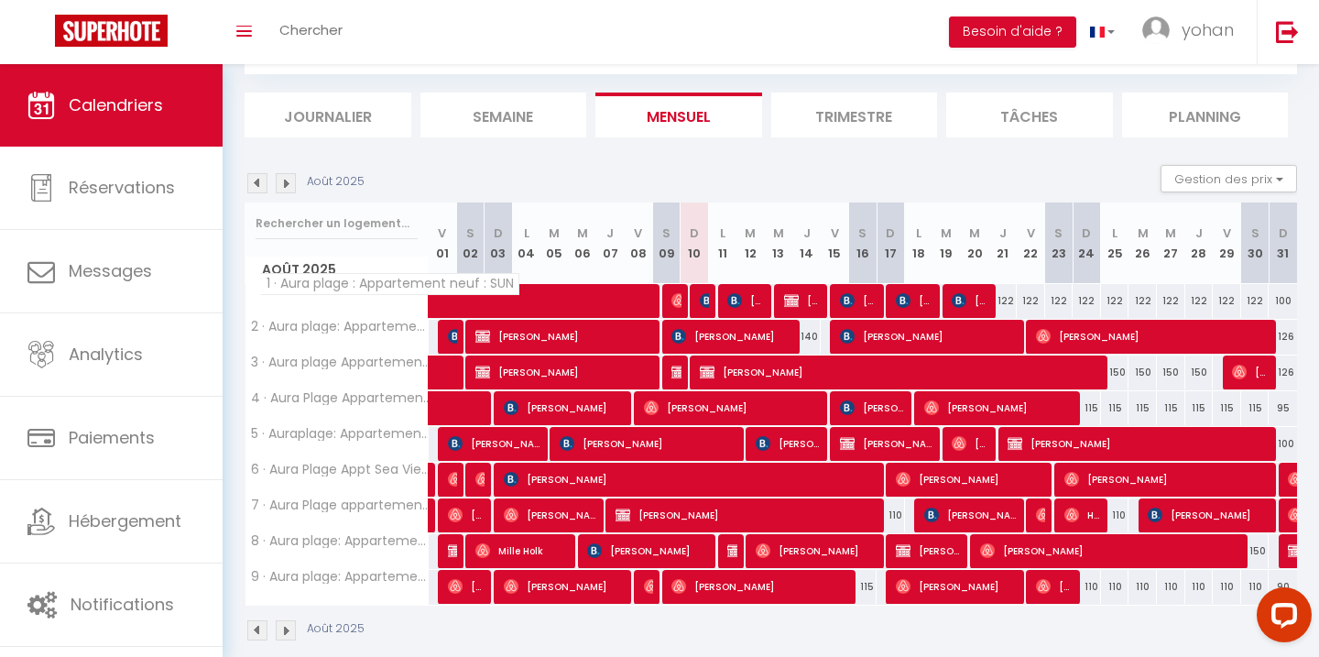
scroll to position [200, 0]
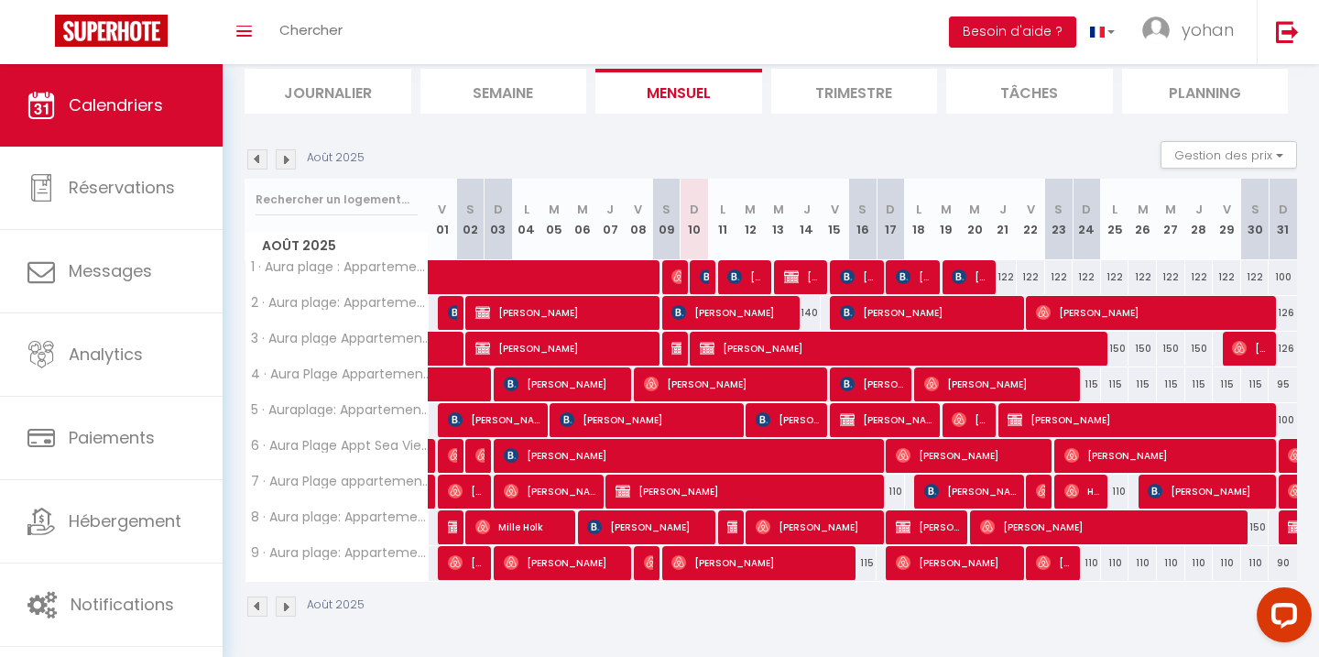
click at [261, 159] on img at bounding box center [257, 159] width 20 height 20
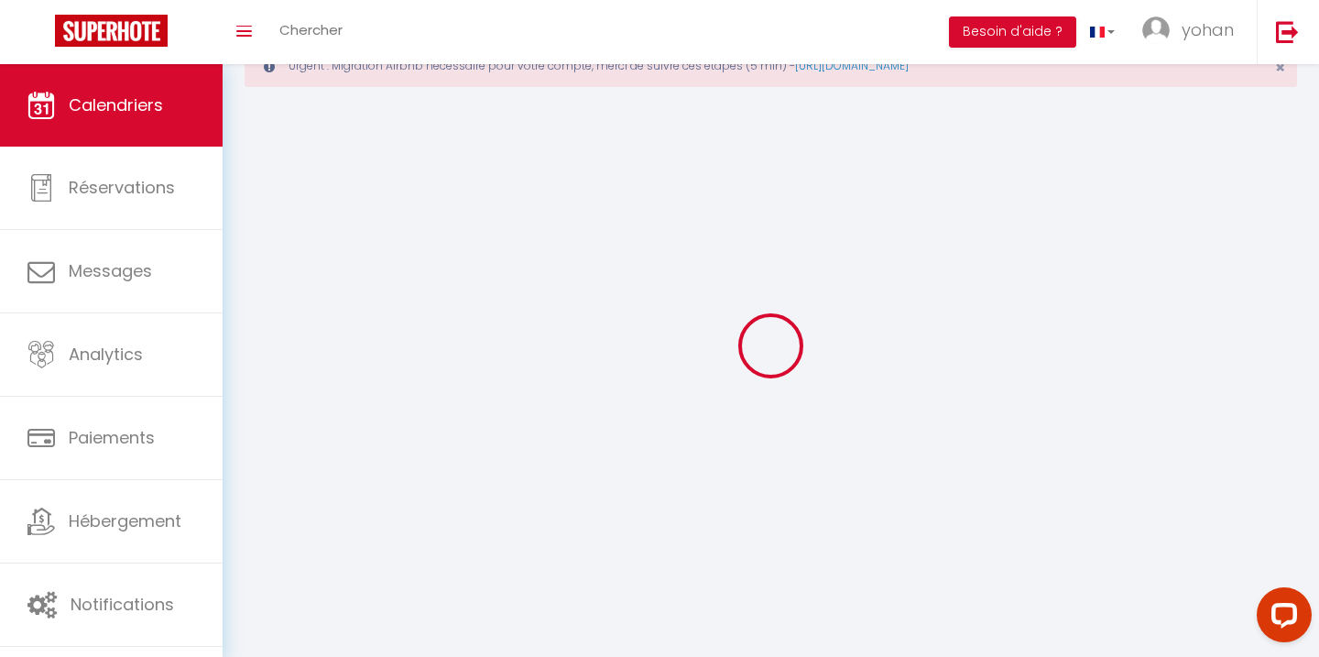
select select
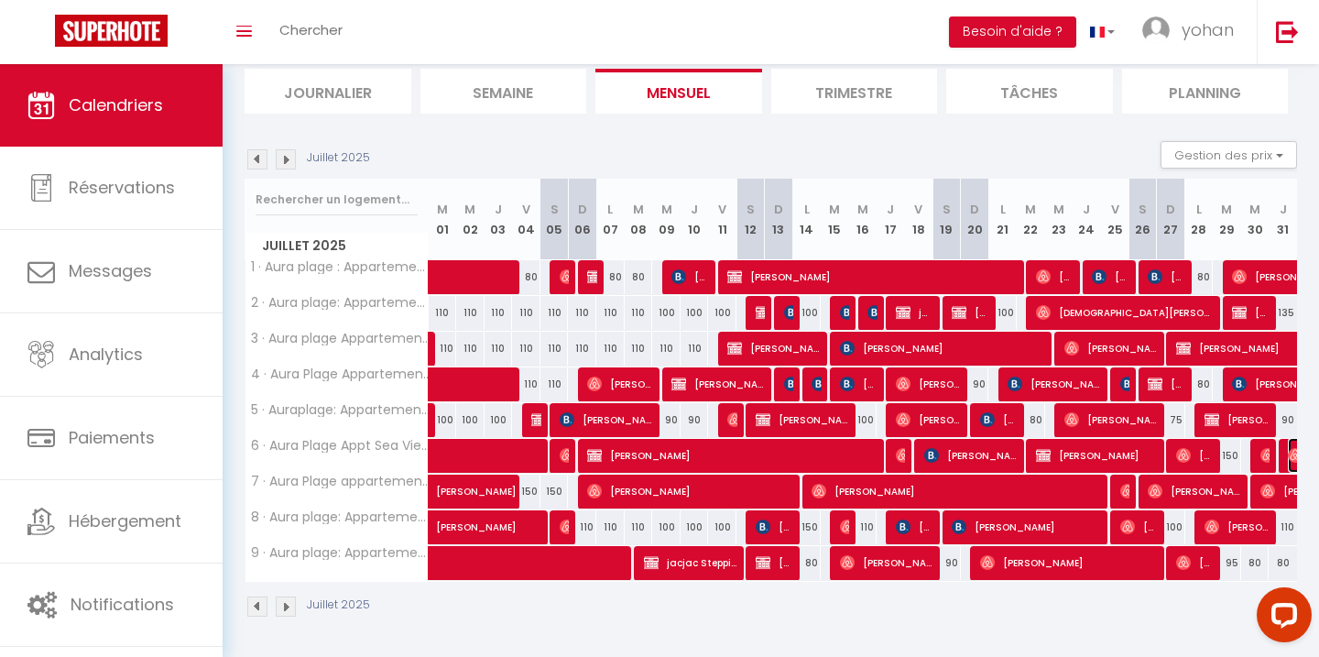
click at [1289, 454] on img at bounding box center [1295, 455] width 15 height 15
select select "OK"
select select "0"
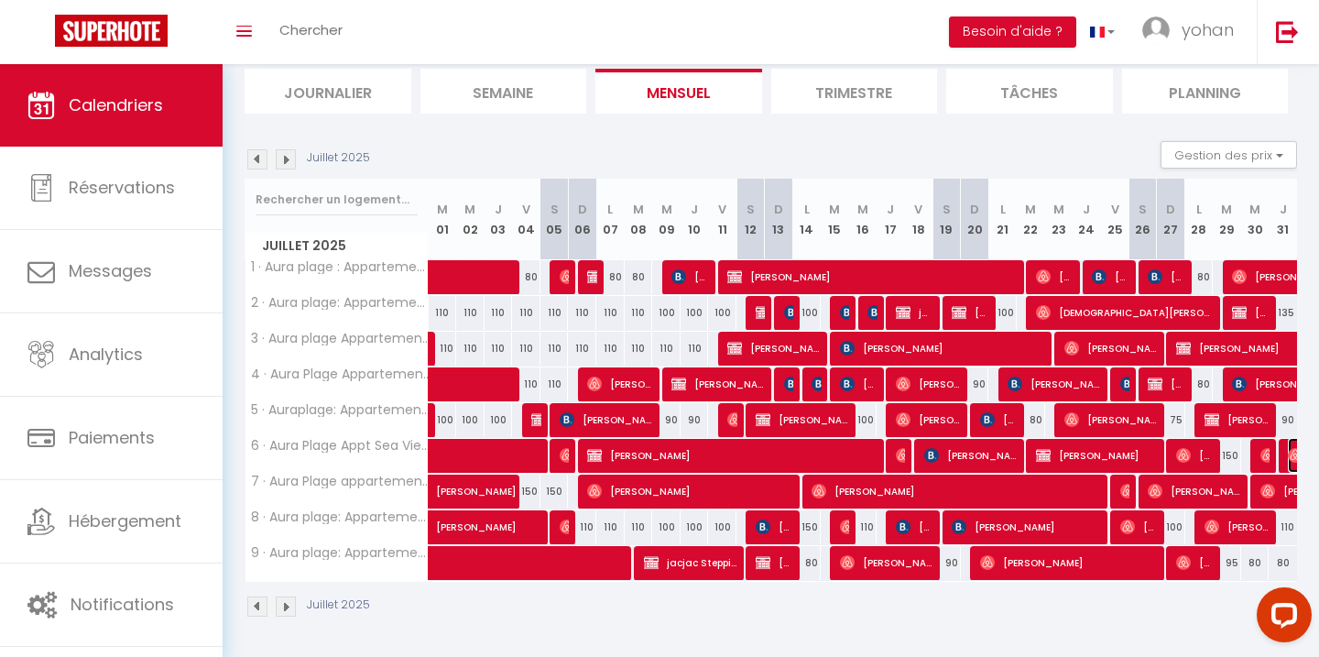
select select "1"
select select
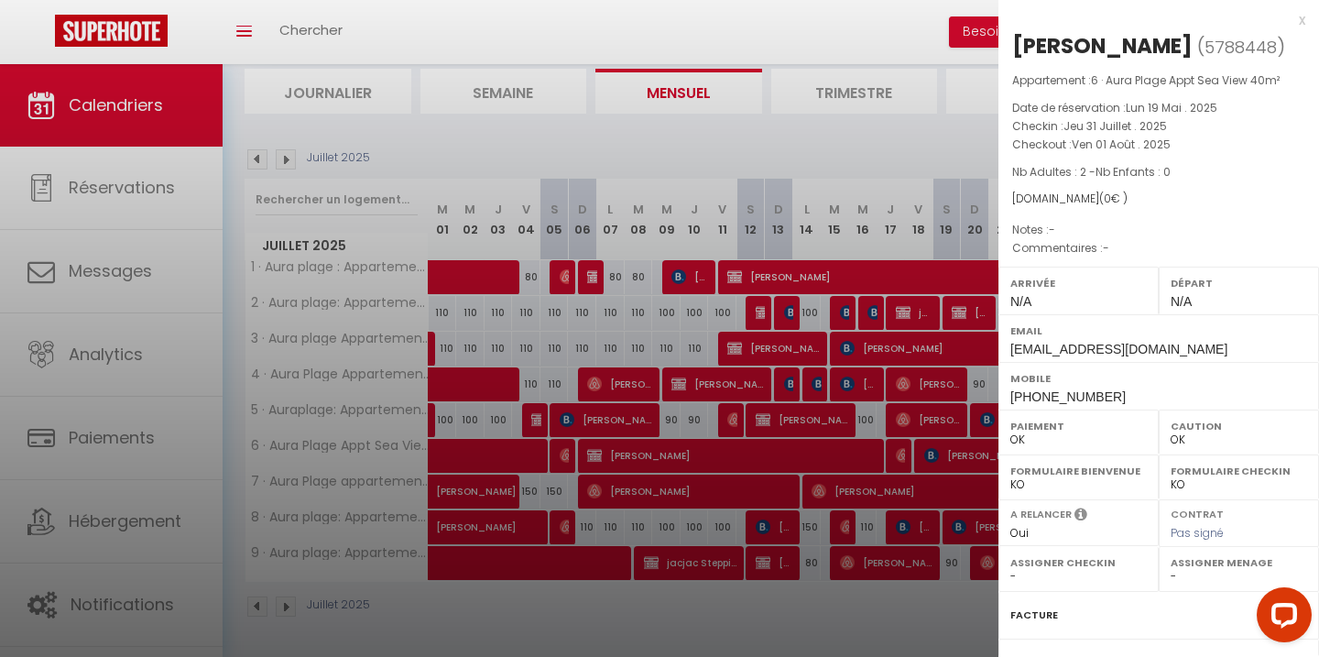
click at [925, 499] on div at bounding box center [659, 328] width 1319 height 657
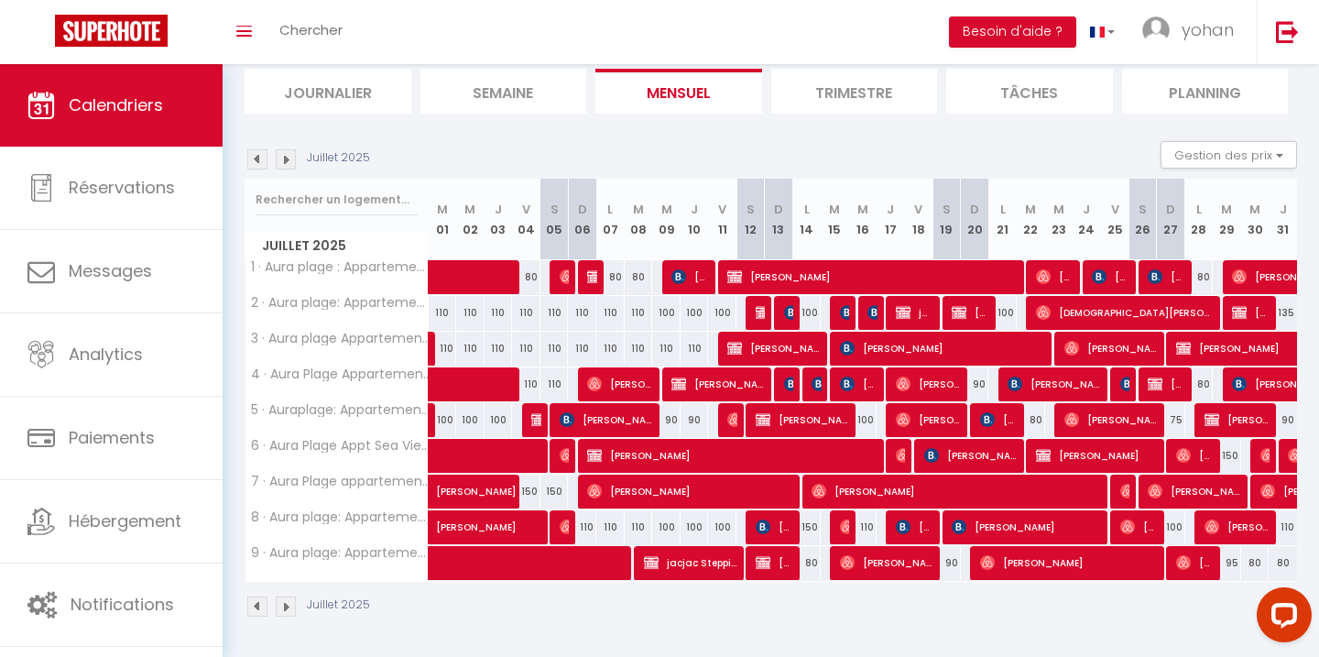
click at [289, 164] on img at bounding box center [286, 159] width 20 height 20
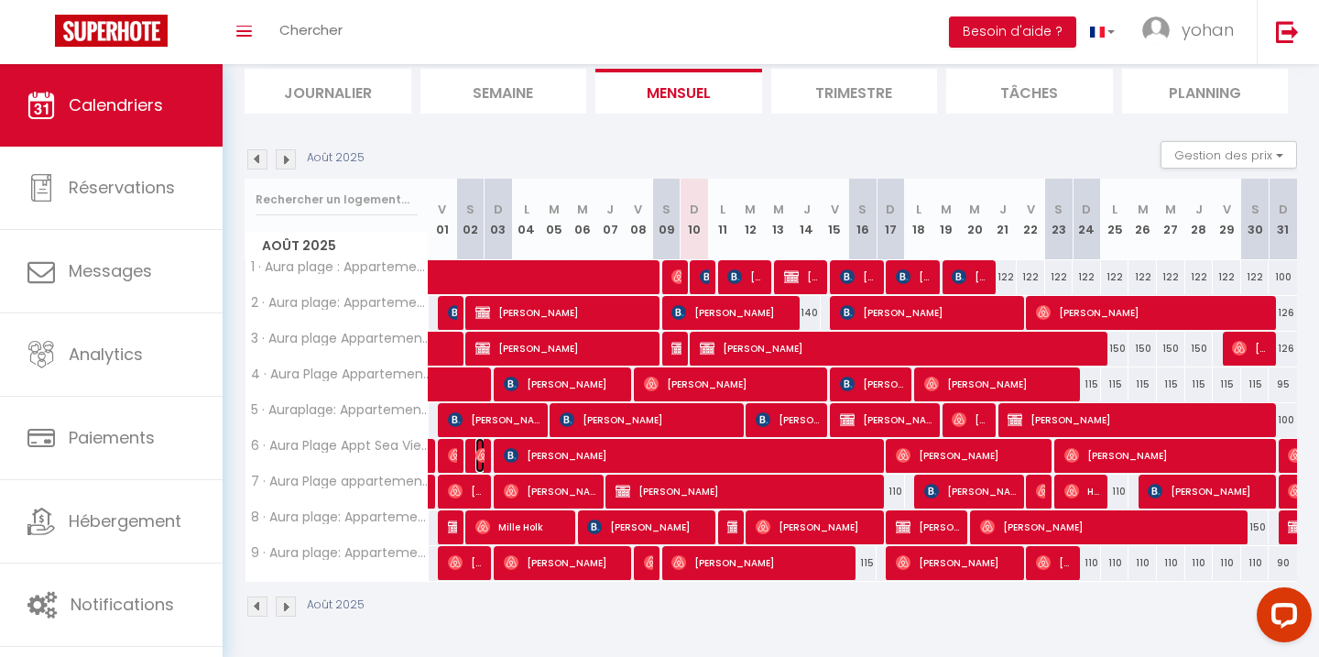
click at [479, 453] on img at bounding box center [483, 455] width 15 height 15
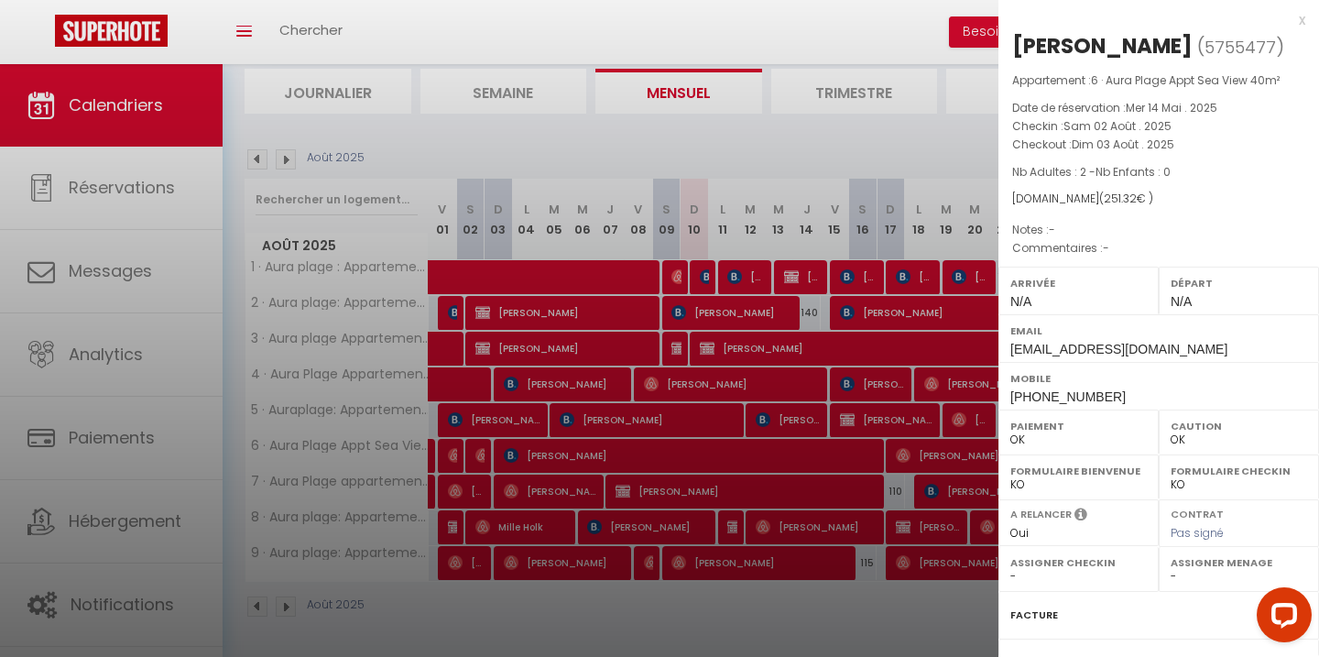
click at [360, 437] on div at bounding box center [659, 328] width 1319 height 657
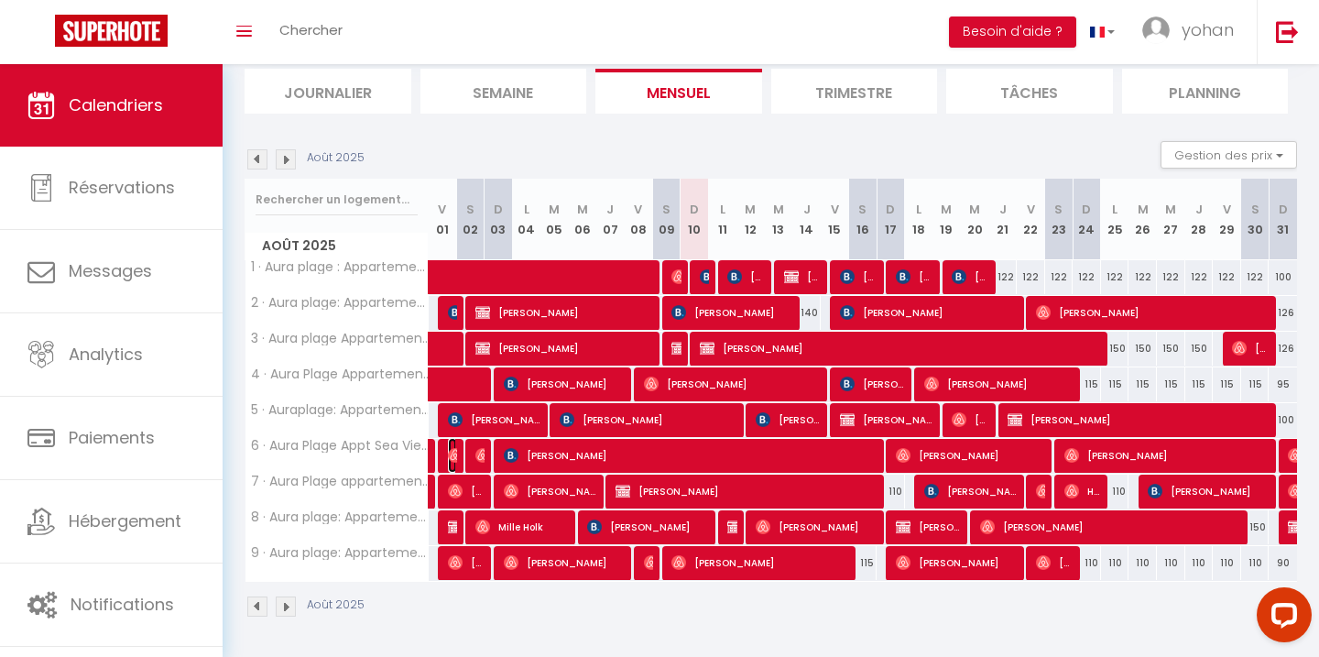
click at [451, 454] on img at bounding box center [455, 455] width 15 height 15
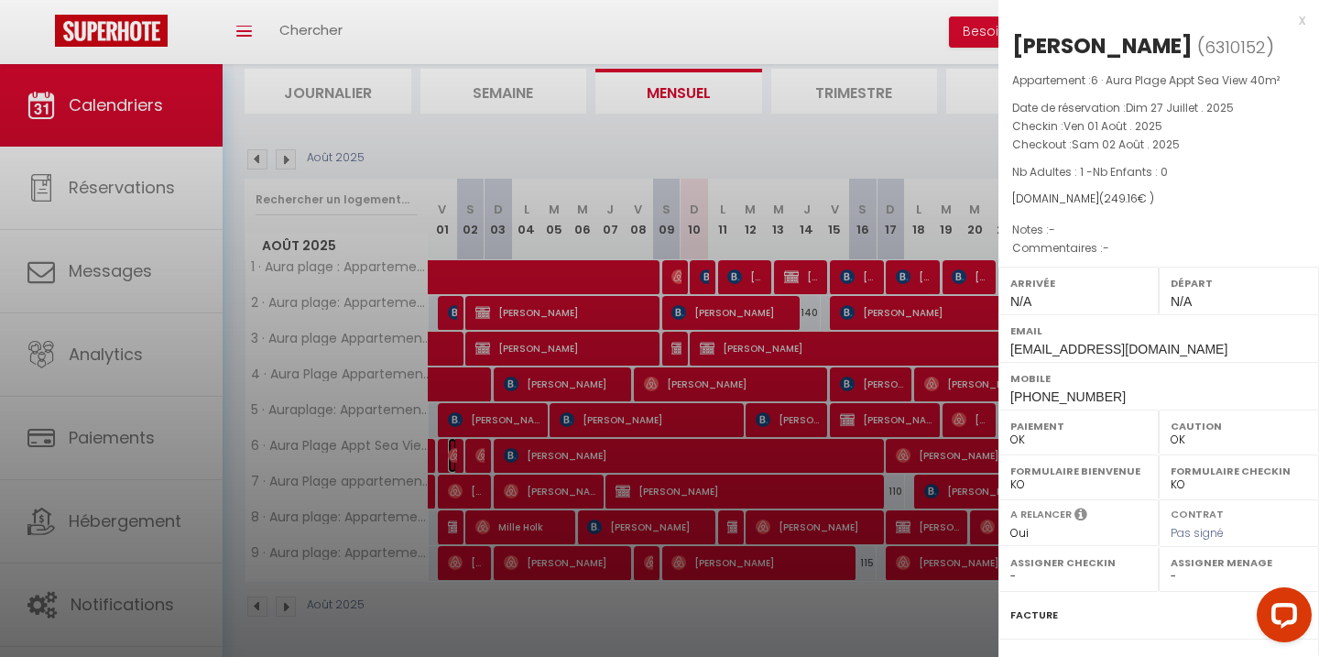
scroll to position [197, 0]
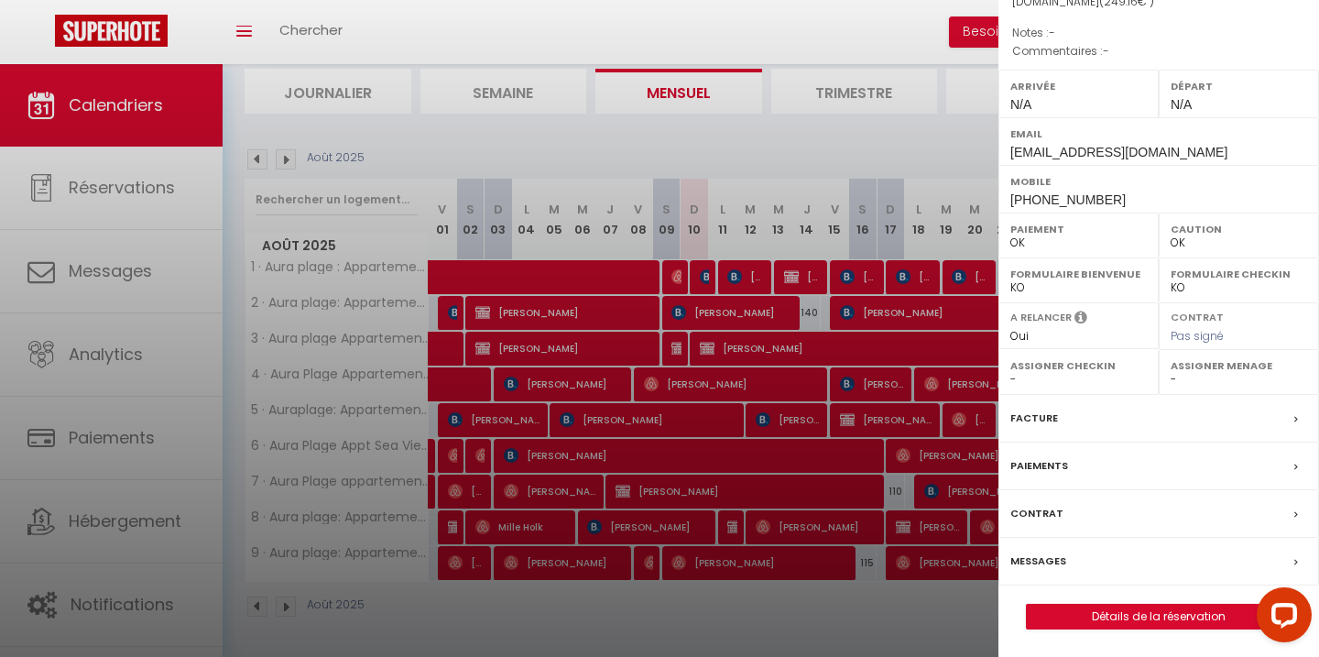
click at [1040, 565] on label "Messages" at bounding box center [1039, 561] width 56 height 19
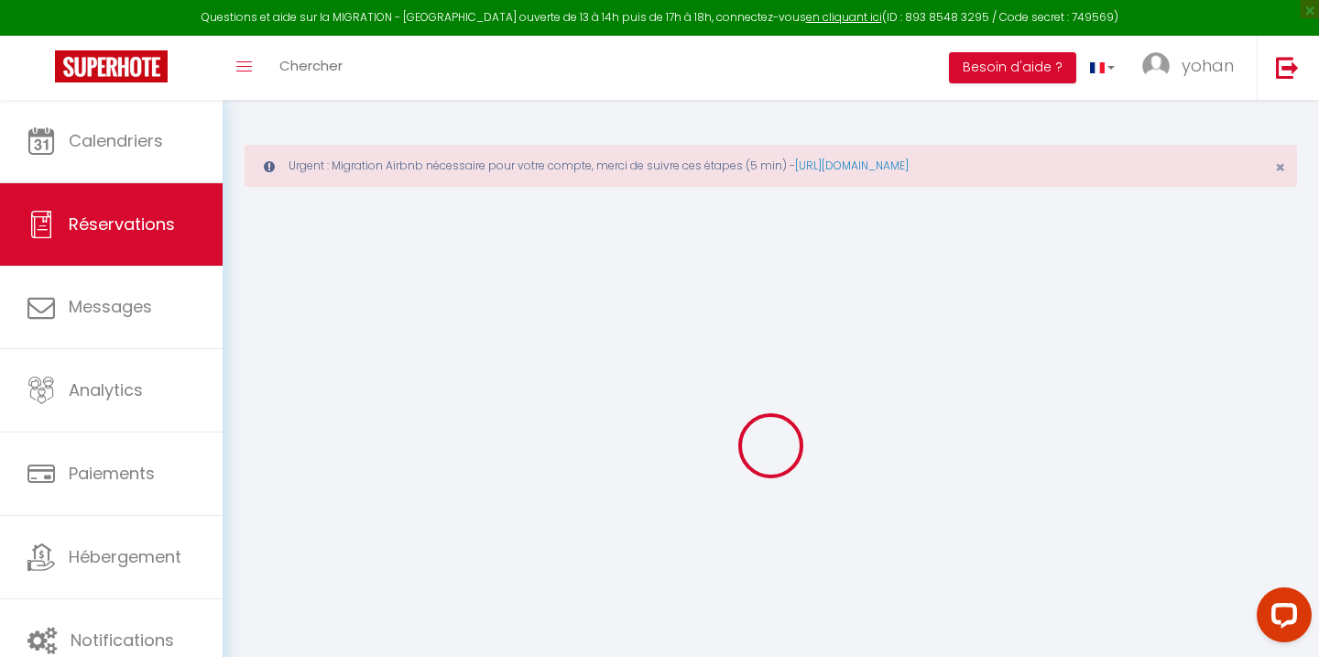
select select
checkbox input "false"
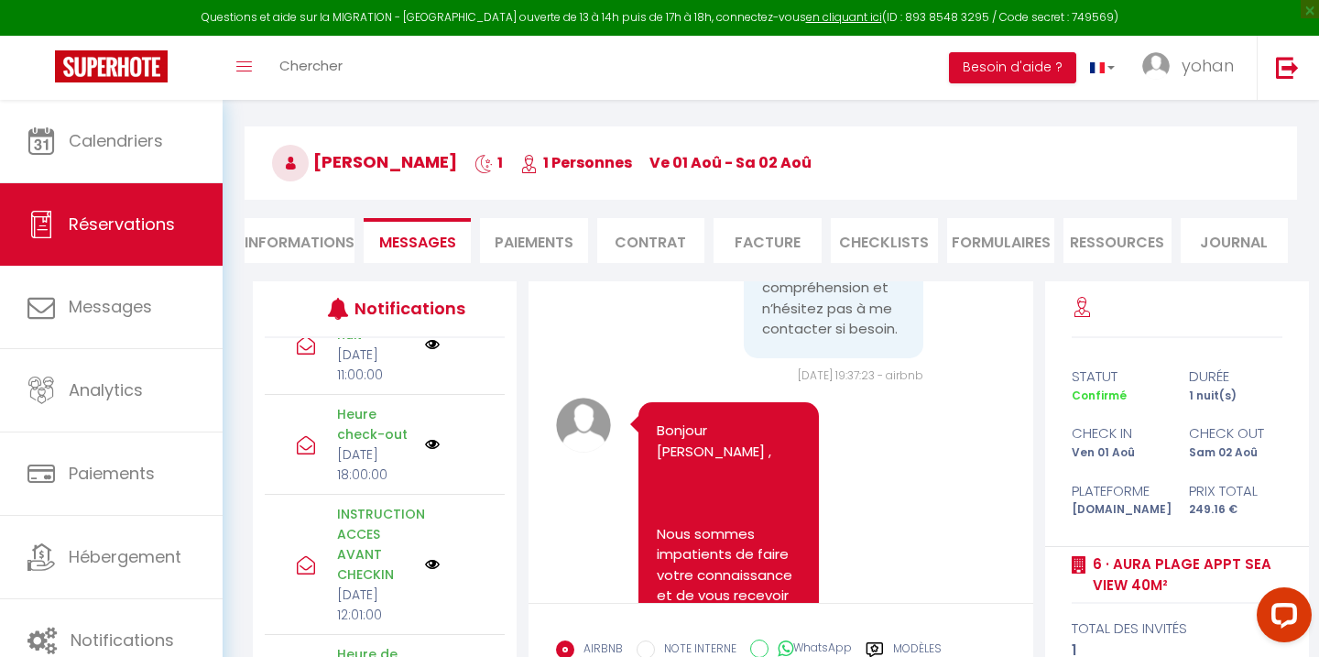
scroll to position [2166, 0]
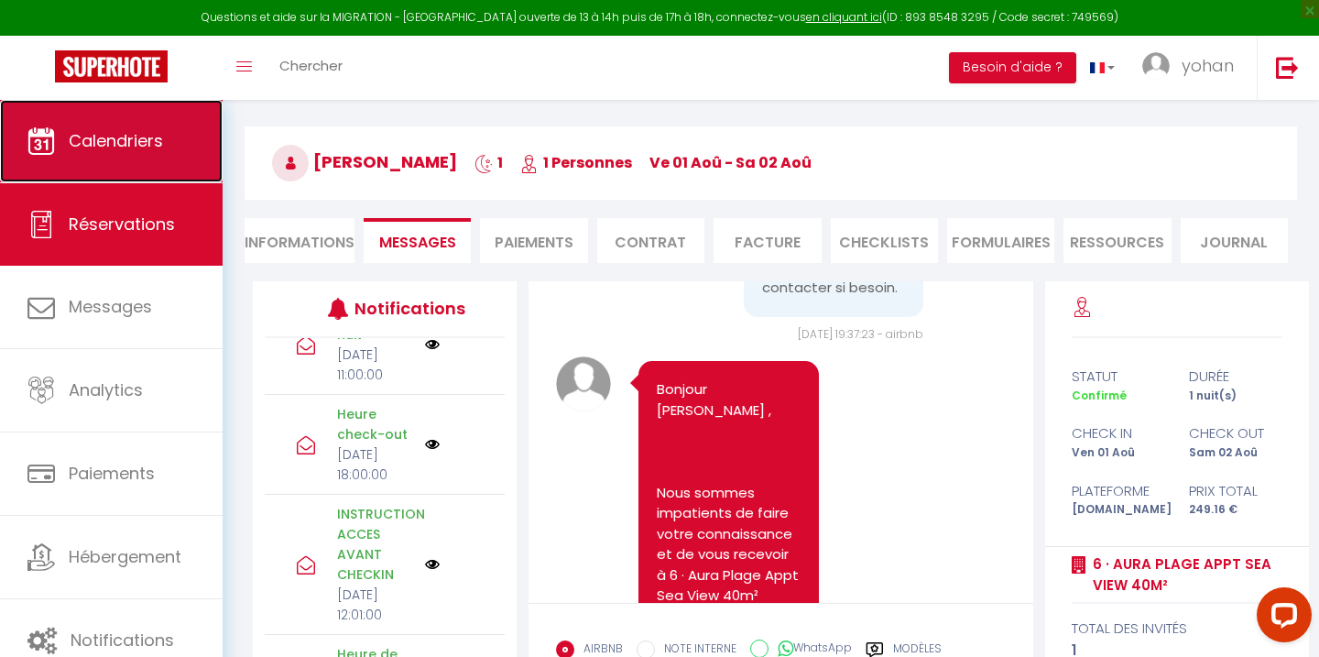
click at [121, 140] on span "Calendriers" at bounding box center [116, 140] width 94 height 23
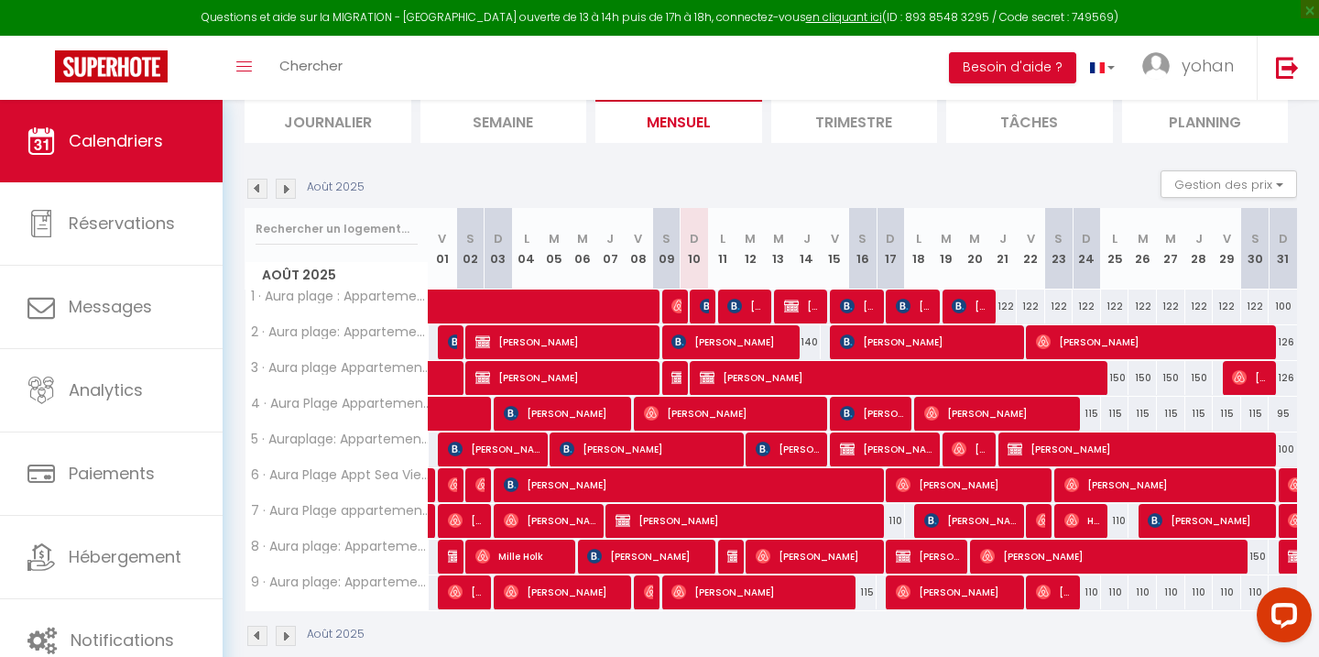
scroll to position [235, 0]
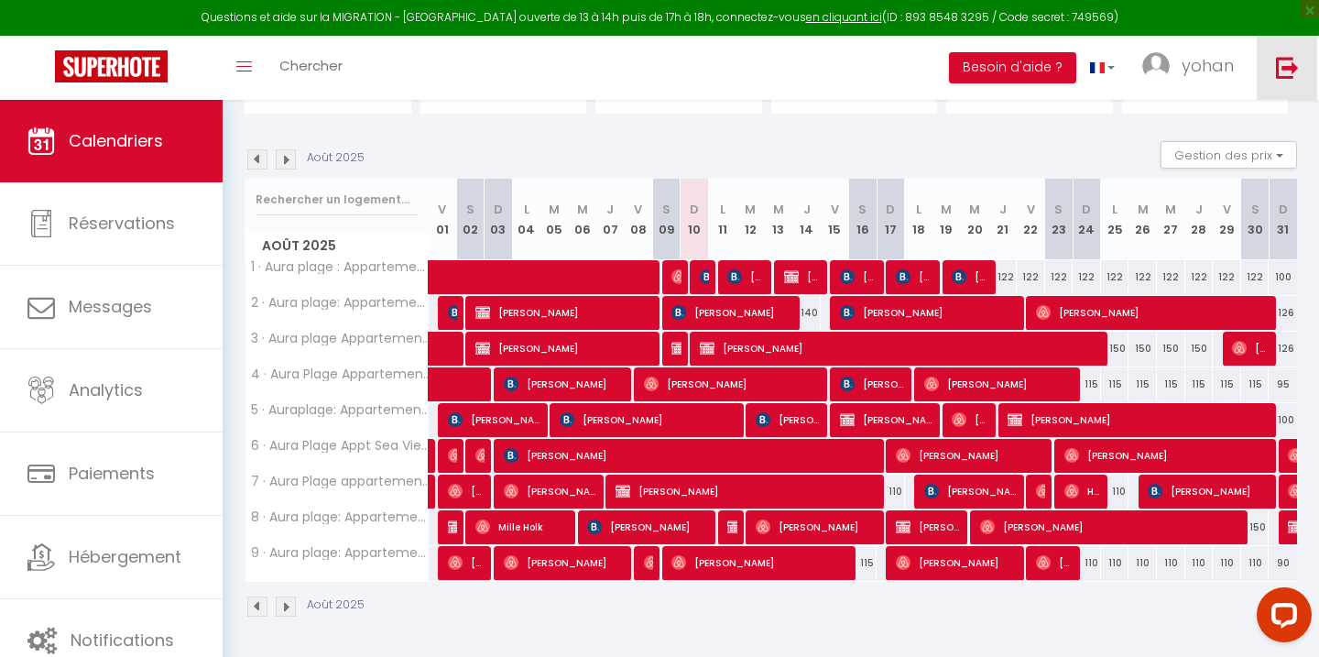
click at [1275, 61] on link at bounding box center [1287, 68] width 60 height 64
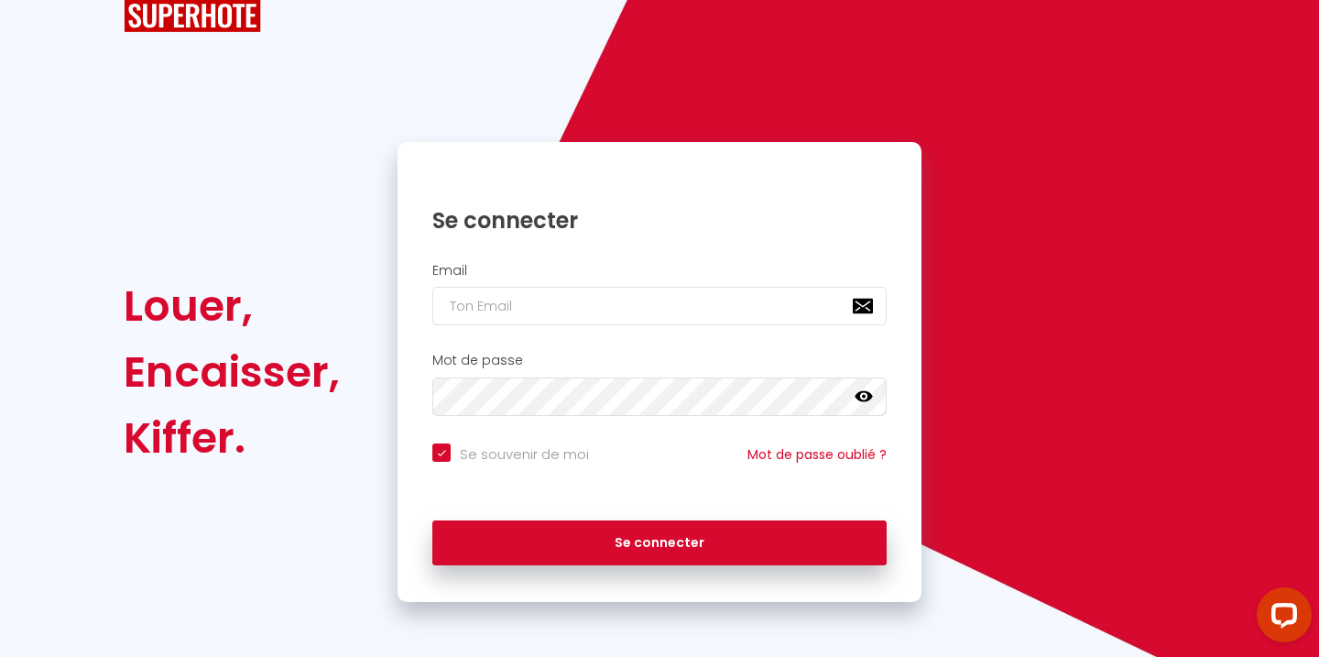
scroll to position [55, 0]
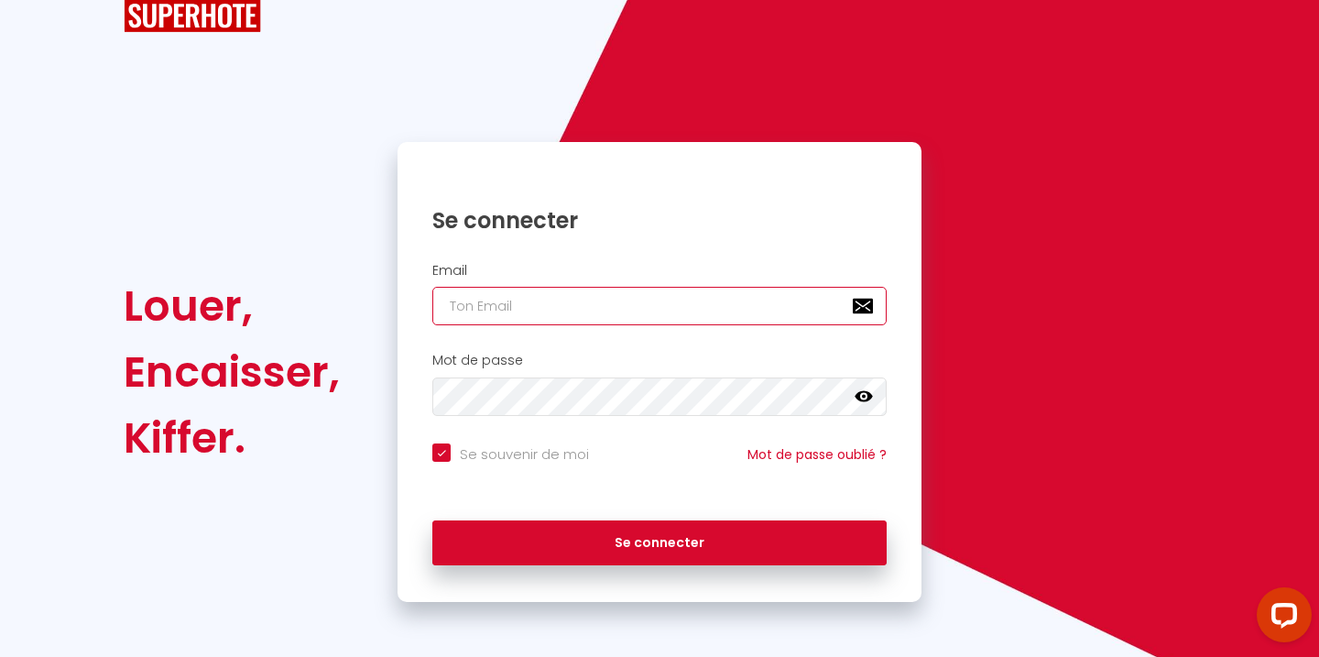
type input "[EMAIL_ADDRESS][DOMAIN_NAME]"
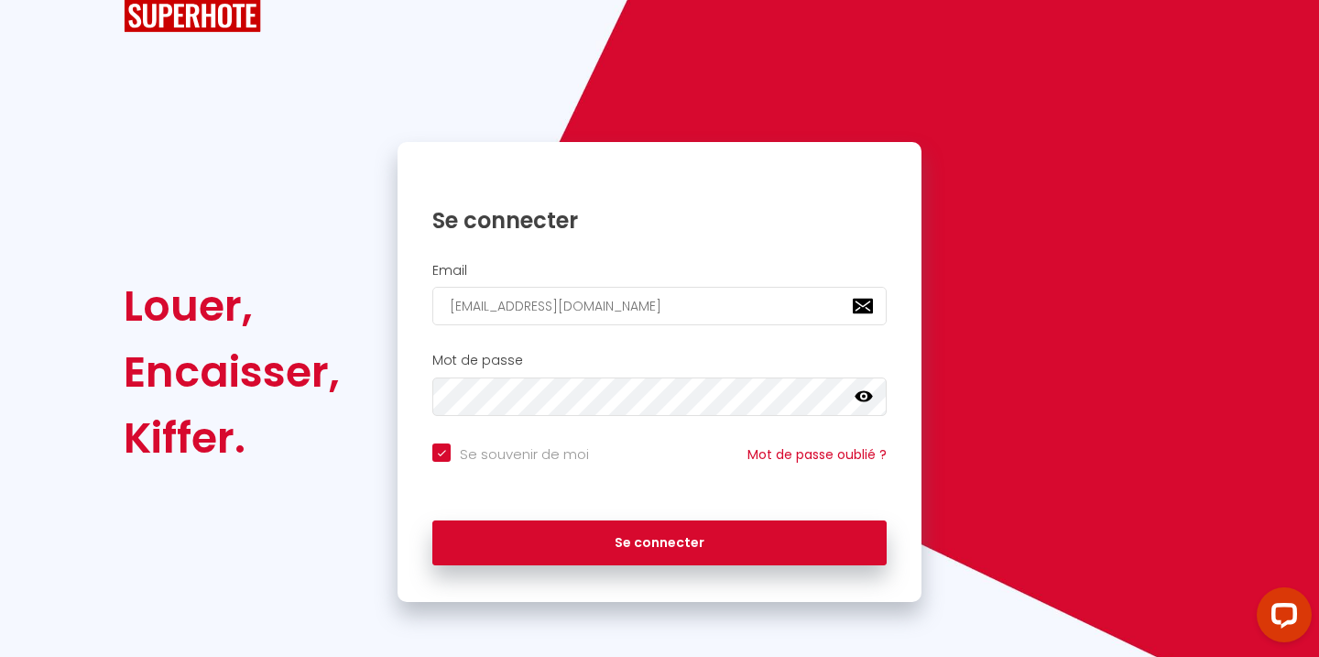
checkbox input "true"
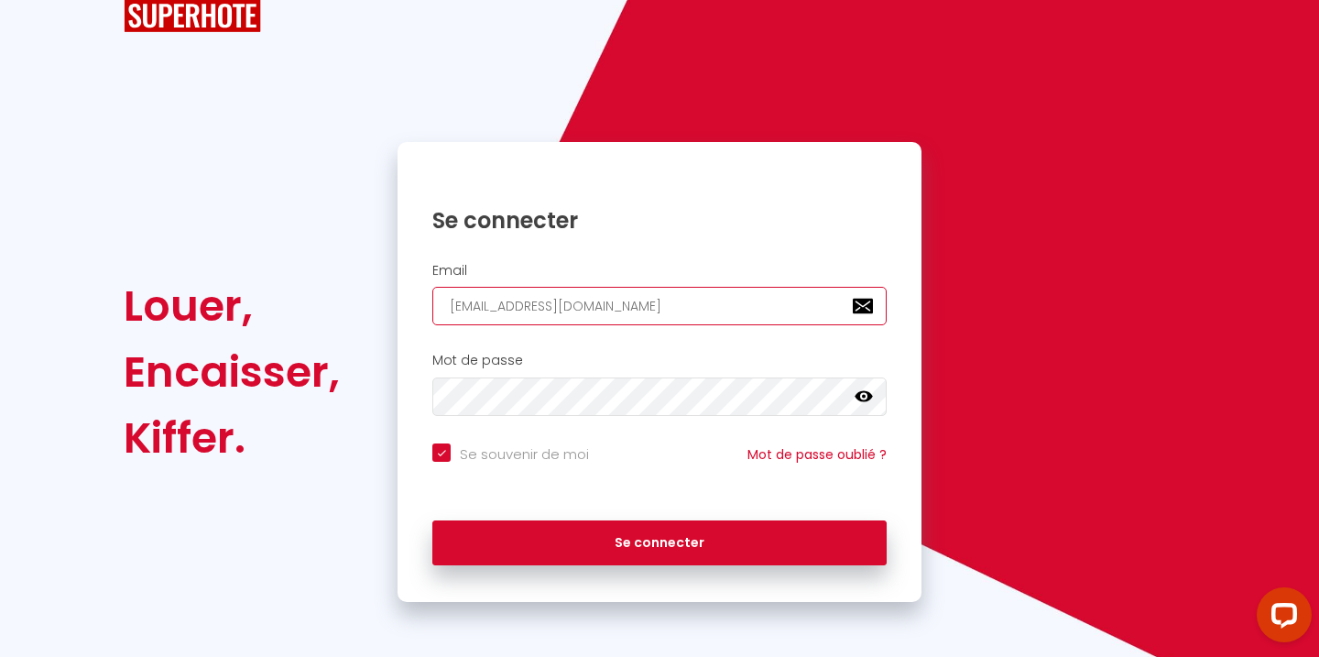
click at [574, 313] on input "[EMAIL_ADDRESS][DOMAIN_NAME]" at bounding box center [659, 306] width 454 height 38
type input "c"
checkbox input "true"
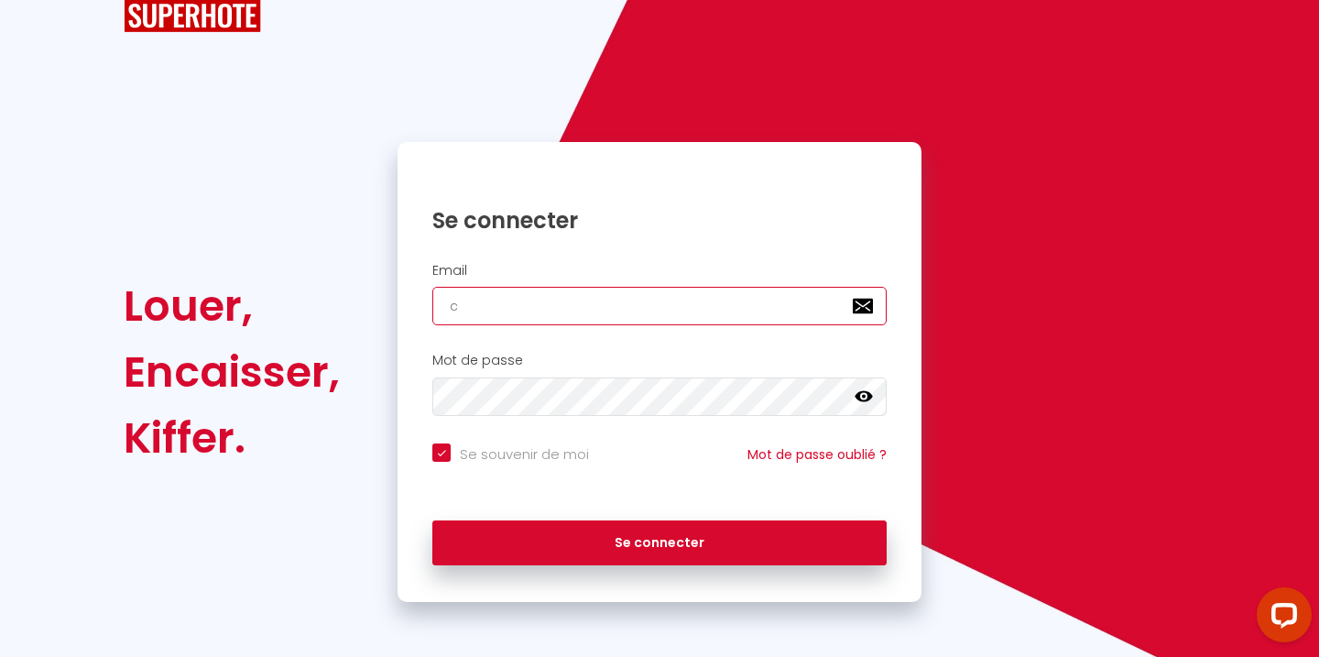
type input "[EMAIL_ADDRESS][DOMAIN_NAME]"
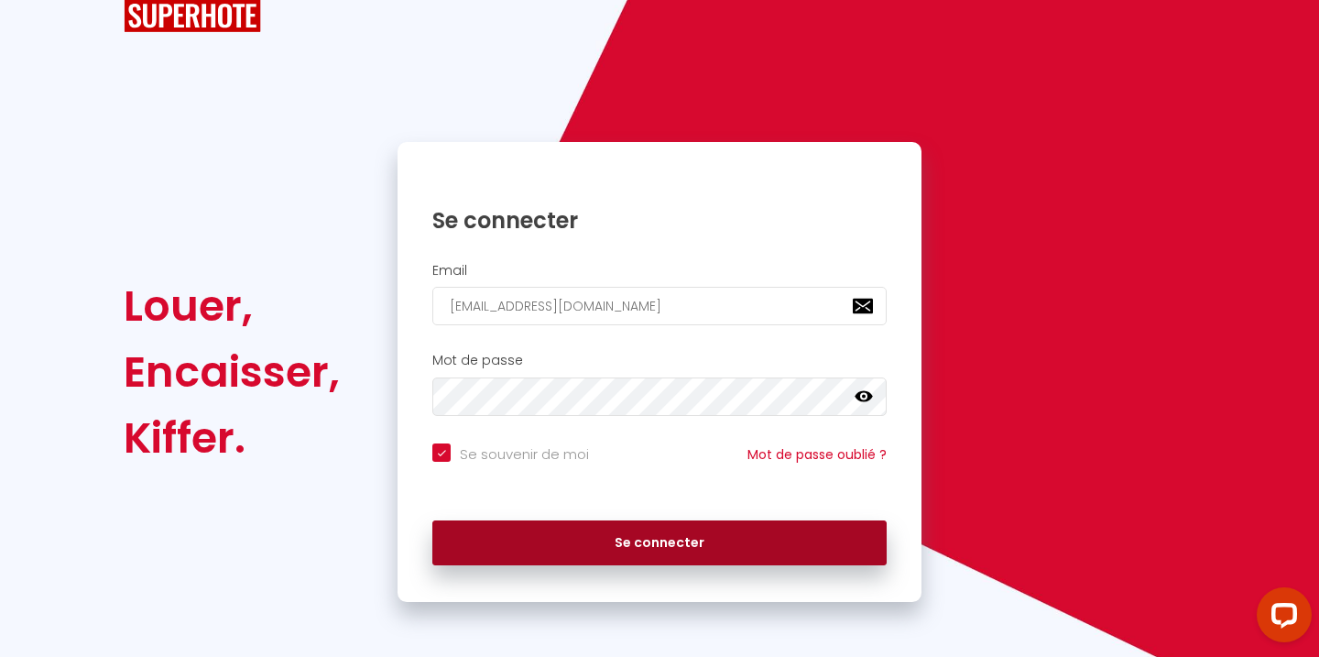
click at [638, 561] on button "Se connecter" at bounding box center [659, 543] width 454 height 46
checkbox input "true"
